Goal: Contribute content

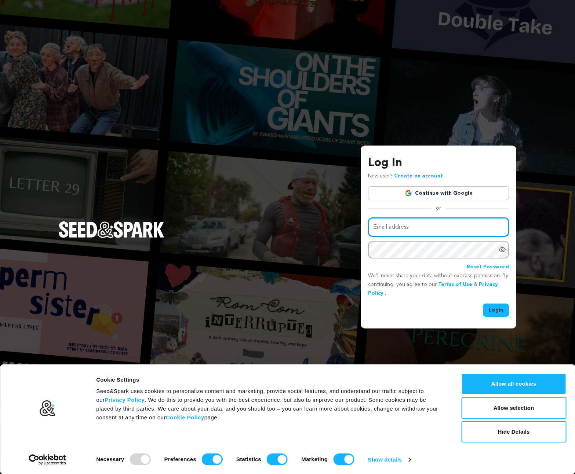
type input "mpetersenfilm@gmail.com"
click at [492, 308] on button "Login" at bounding box center [496, 310] width 26 height 13
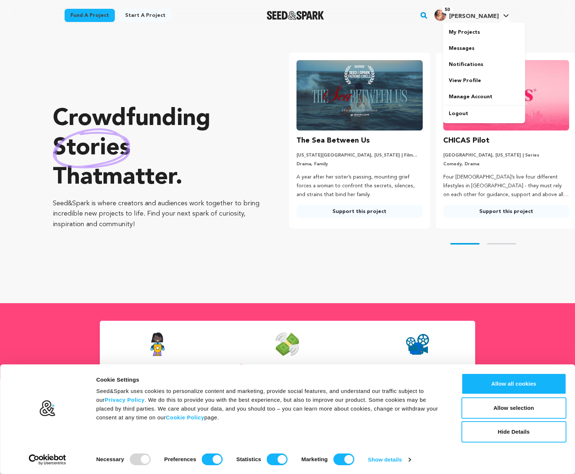
click at [489, 18] on span "[PERSON_NAME]" at bounding box center [474, 17] width 50 height 6
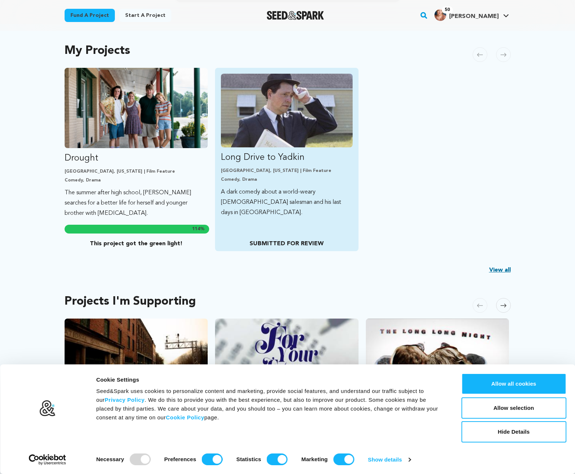
scroll to position [149, 0]
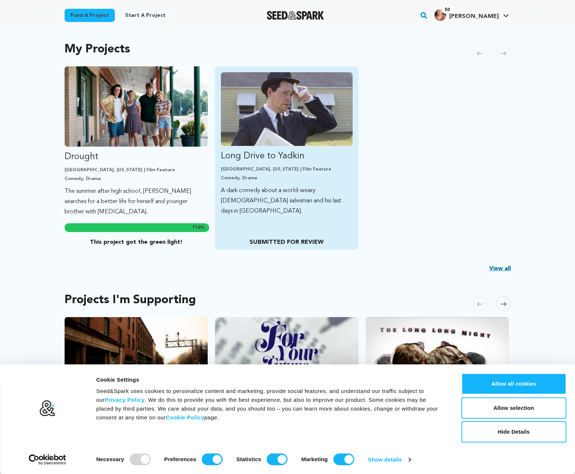
click at [250, 182] on link "Long Drive to Yadkin Wilmington, North Carolina | Film Feature Comedy, Drama A …" at bounding box center [287, 144] width 132 height 144
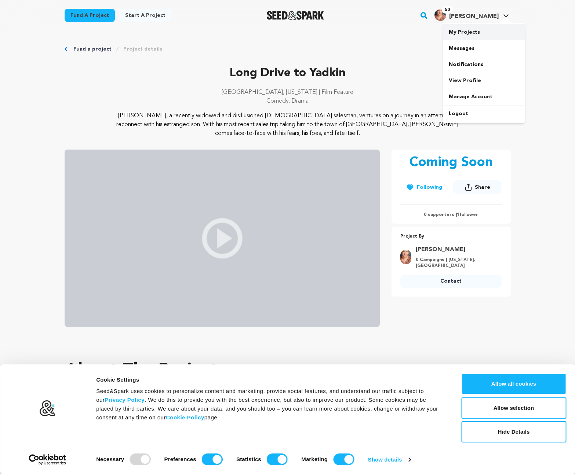
click at [470, 31] on link "My Projects" at bounding box center [484, 32] width 82 height 16
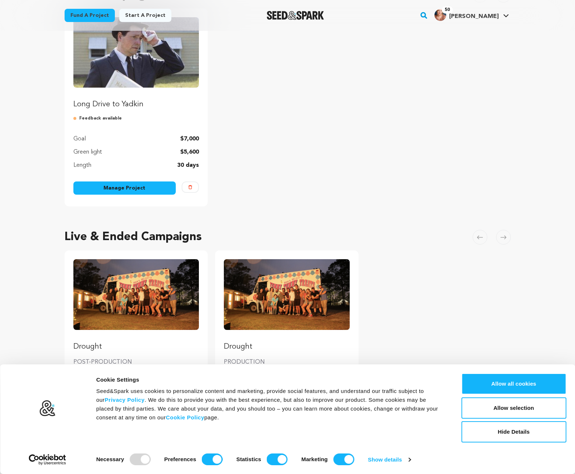
scroll to position [96, 0]
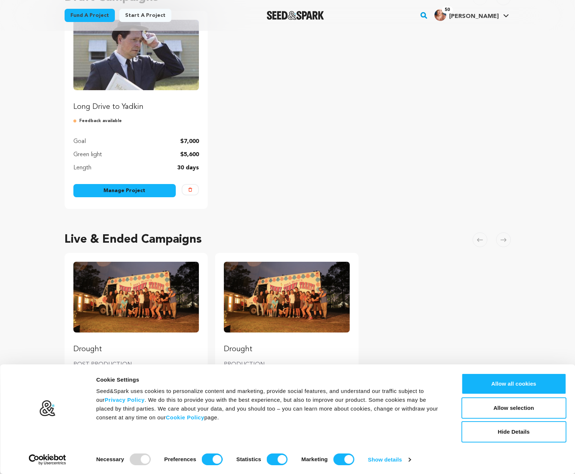
click at [145, 186] on link "Manage Project" at bounding box center [124, 190] width 103 height 13
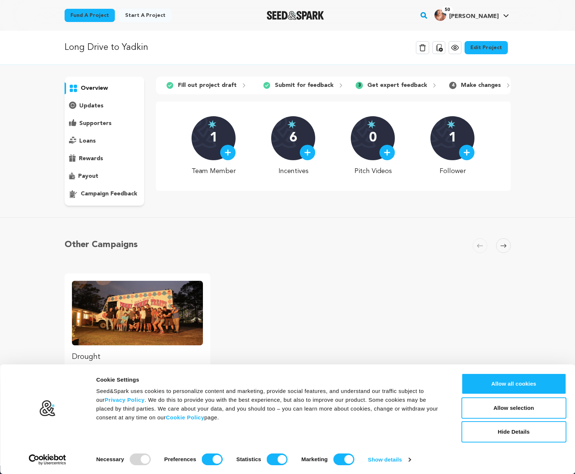
click at [87, 88] on p "overview" at bounding box center [94, 88] width 27 height 9
click at [480, 48] on link "Edit Project" at bounding box center [486, 47] width 43 height 13
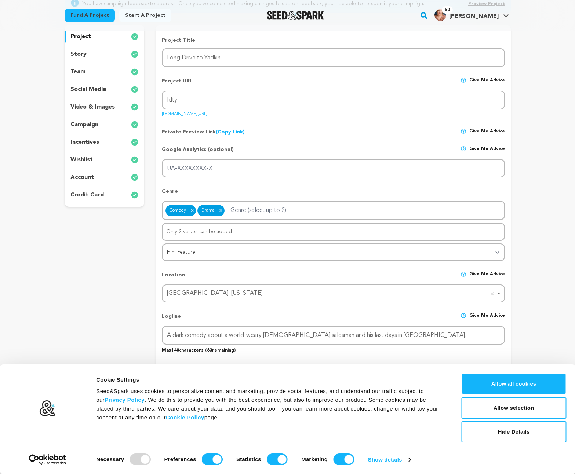
scroll to position [94, 0]
click at [87, 105] on p "video & images" at bounding box center [92, 107] width 44 height 9
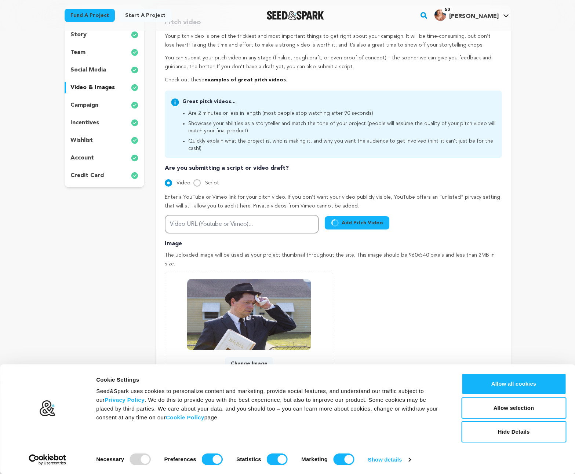
scroll to position [112, 0]
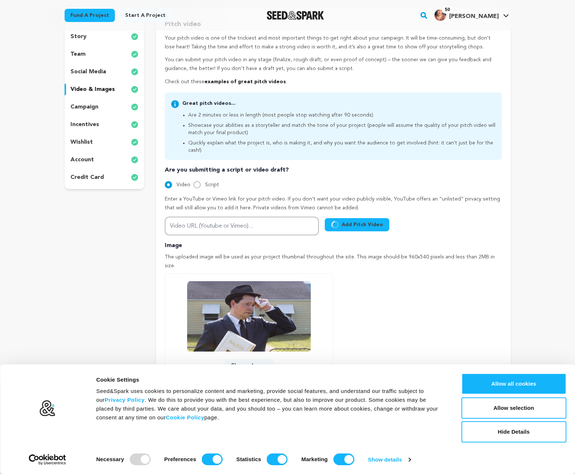
click at [215, 182] on span "Script" at bounding box center [212, 184] width 14 height 5
click at [201, 181] on input "Script" at bounding box center [196, 184] width 7 height 7
radio input "true"
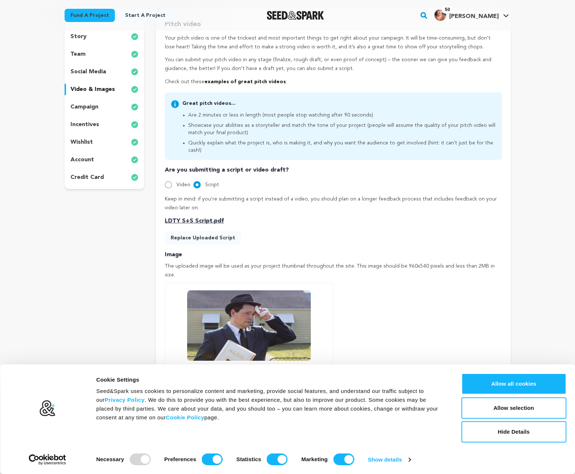
click at [185, 217] on p "LDTY S+S Script.pdf" at bounding box center [333, 221] width 337 height 9
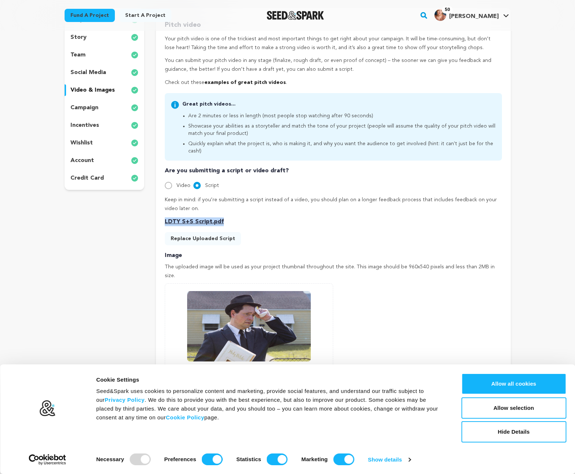
click at [185, 218] on p "LDTY S+S Script.pdf" at bounding box center [333, 222] width 337 height 9
click at [201, 218] on p "LDTY S+S Script.pdf" at bounding box center [333, 222] width 337 height 9
click at [181, 218] on p "LDTY S+S Script.pdf" at bounding box center [333, 222] width 337 height 9
